Goal: Information Seeking & Learning: Find contact information

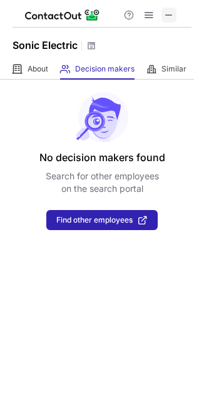
click at [165, 16] on span at bounding box center [169, 15] width 10 height 10
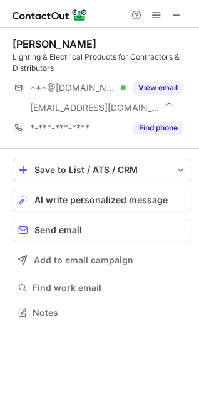
scroll to position [304, 199]
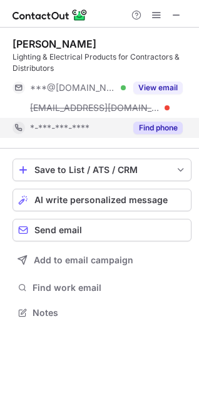
click at [152, 130] on button "Find phone" at bounding box center [158, 128] width 50 height 13
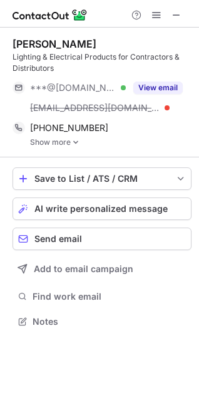
click at [76, 143] on img at bounding box center [76, 142] width 8 height 9
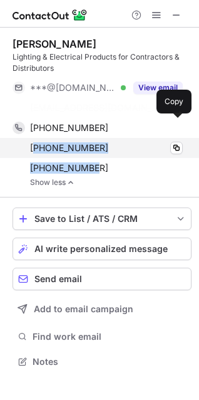
scroll to position [332, 199]
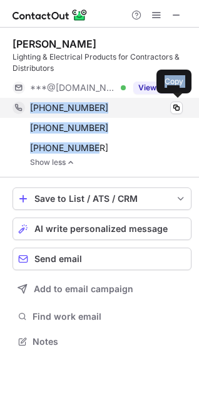
drag, startPoint x: 95, startPoint y: 165, endPoint x: 31, endPoint y: 112, distance: 83.2
click at [31, 112] on div "+13104305955 Copy +13239399900 Copy +13102765595 Copy" at bounding box center [98, 128] width 170 height 60
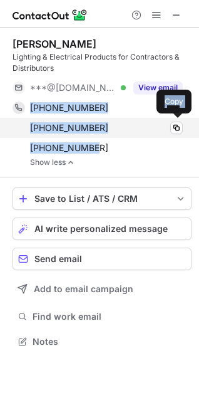
copy div "+13104305955 Copy +13239399900 Copy +13102765595"
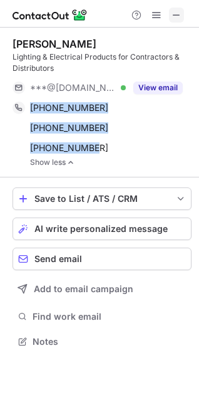
click at [177, 14] on span at bounding box center [177, 15] width 10 height 10
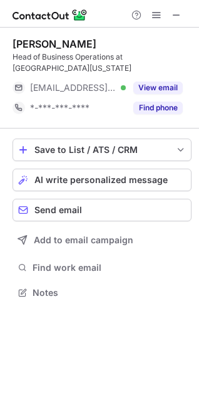
scroll to position [284, 199]
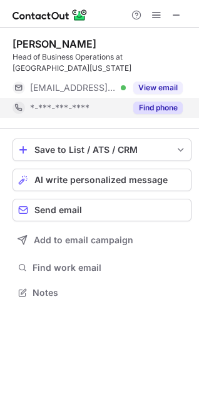
click at [154, 111] on button "Find phone" at bounding box center [158, 108] width 50 height 13
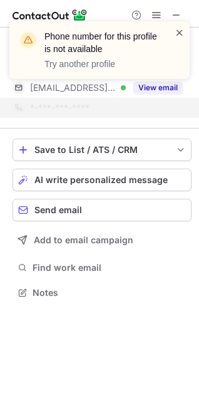
click at [176, 32] on span at bounding box center [180, 32] width 10 height 13
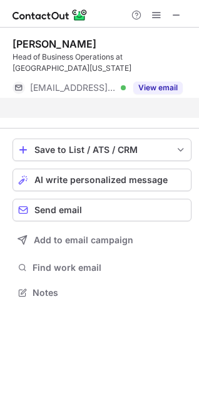
scroll to position [264, 199]
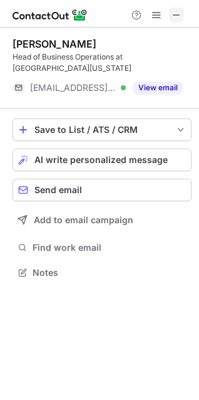
click at [175, 14] on span at bounding box center [177, 15] width 10 height 10
